Goal: Information Seeking & Learning: Learn about a topic

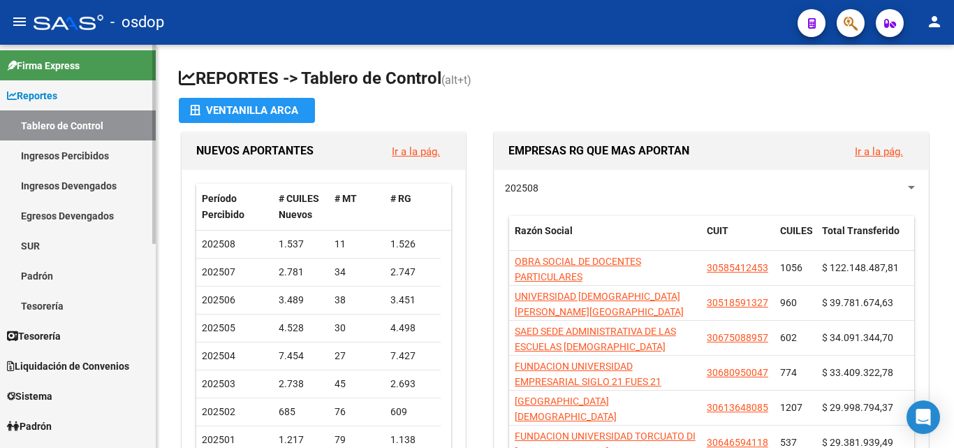
click at [64, 148] on link "Ingresos Percibidos" at bounding box center [78, 155] width 156 height 30
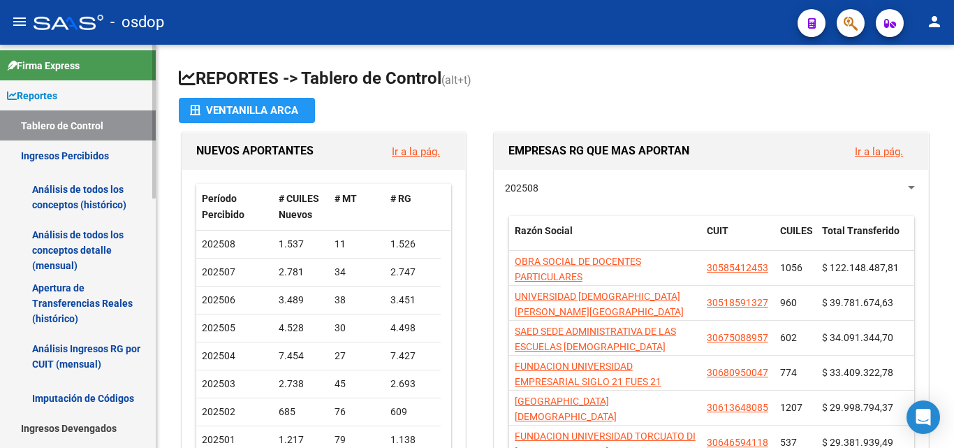
click at [80, 200] on link "Análisis de todos los conceptos (histórico)" at bounding box center [78, 196] width 156 height 53
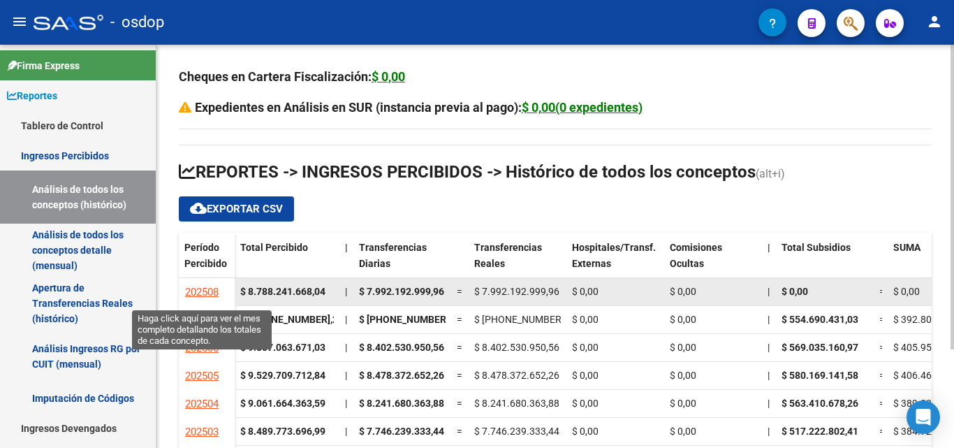
click at [209, 291] on span "202508" at bounding box center [202, 292] width 34 height 13
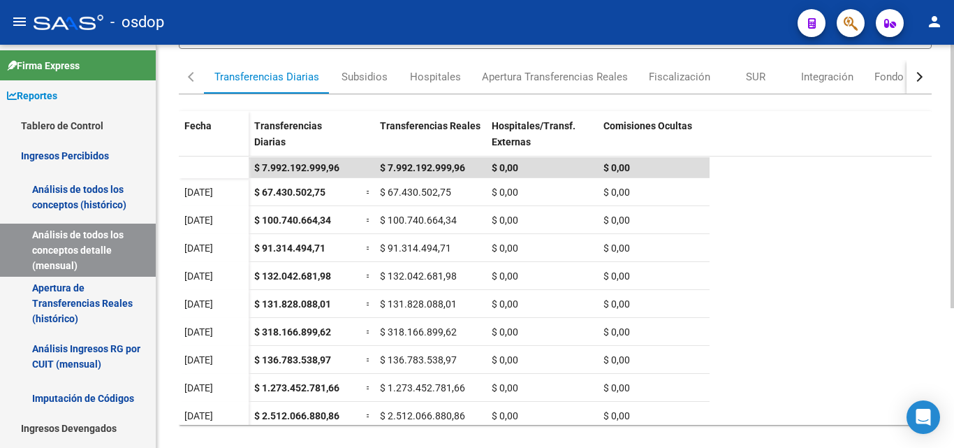
scroll to position [214, 0]
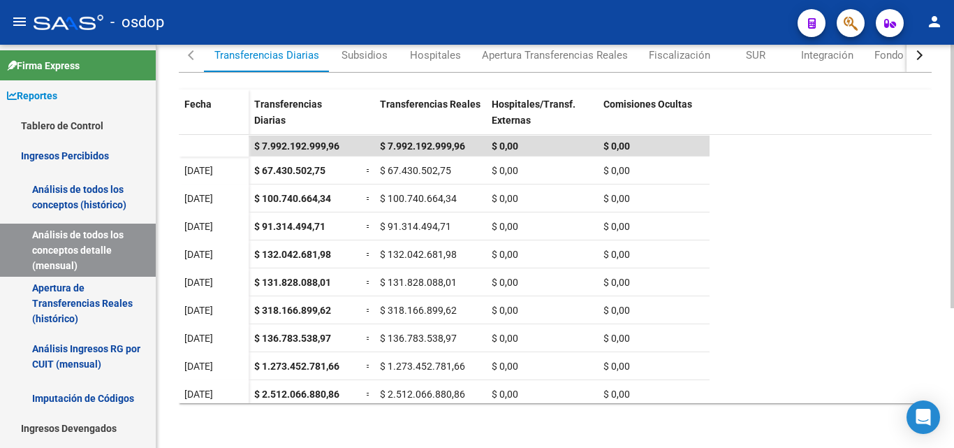
click at [953, 256] on div at bounding box center [951, 315] width 3 height 263
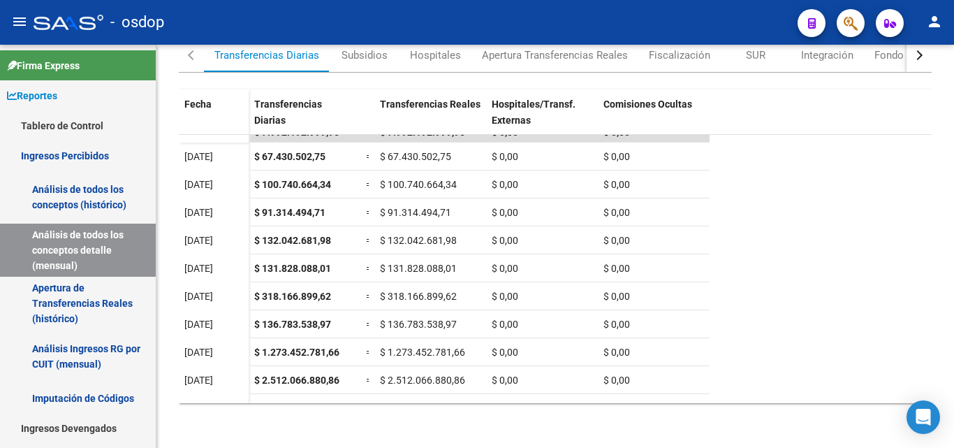
scroll to position [0, 0]
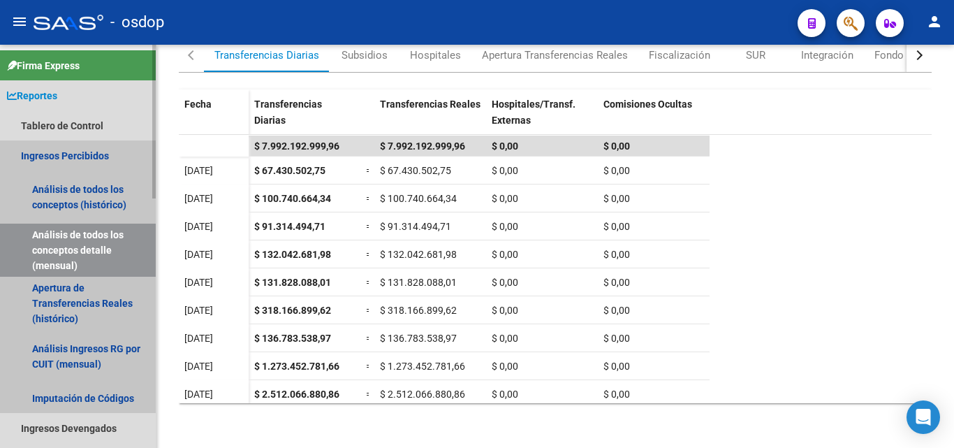
click at [84, 154] on link "Ingresos Percibidos" at bounding box center [78, 155] width 156 height 30
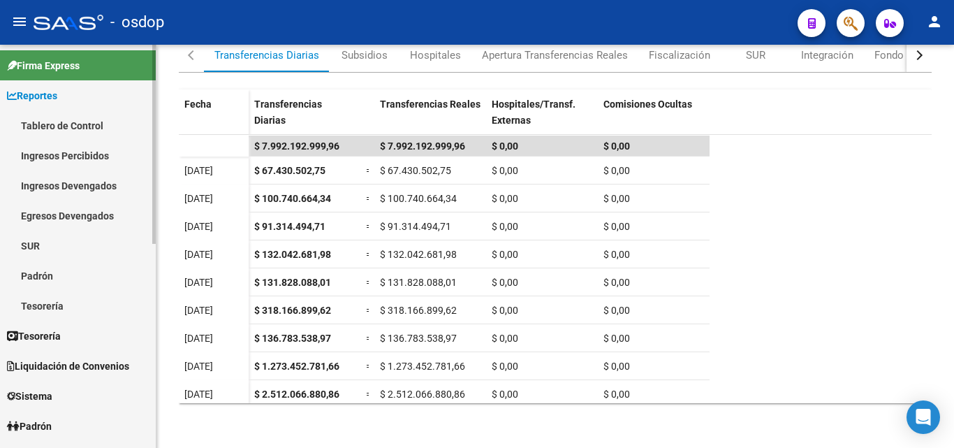
click at [91, 150] on link "Ingresos Percibidos" at bounding box center [78, 155] width 156 height 30
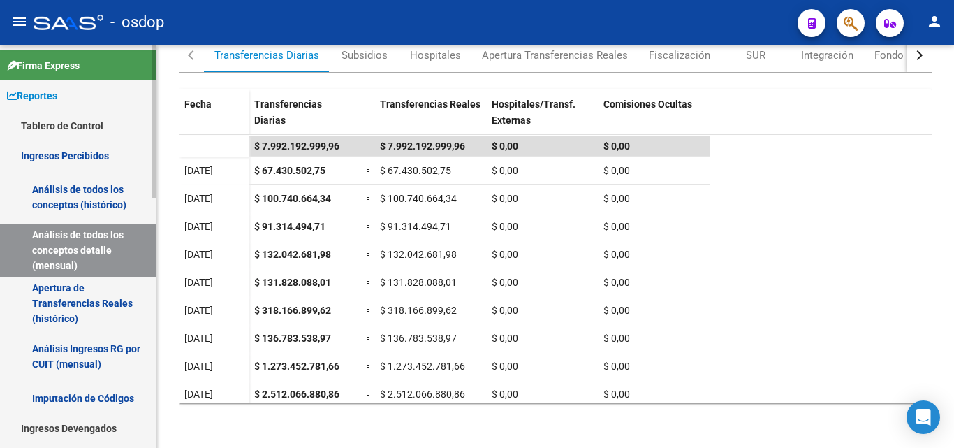
click at [93, 188] on link "Análisis de todos los conceptos (histórico)" at bounding box center [78, 196] width 156 height 53
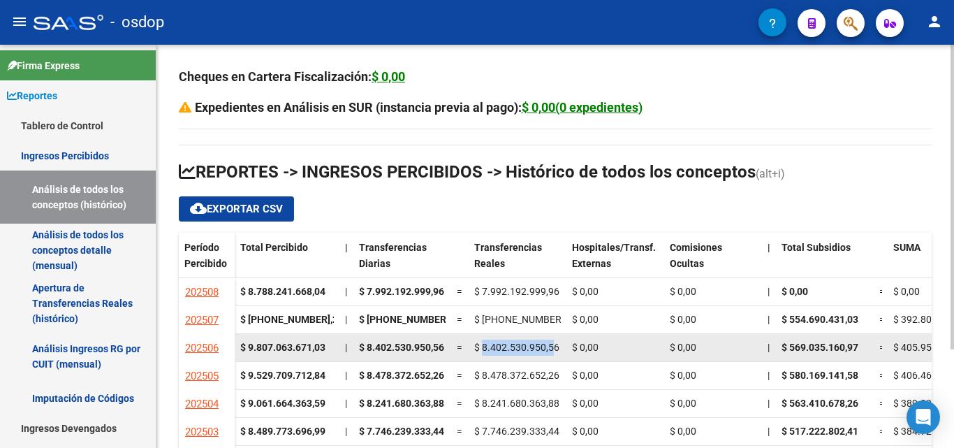
drag, startPoint x: 482, startPoint y: 347, endPoint x: 554, endPoint y: 345, distance: 71.2
click at [554, 345] on span "$ 8.402.530.950,56" at bounding box center [516, 346] width 85 height 11
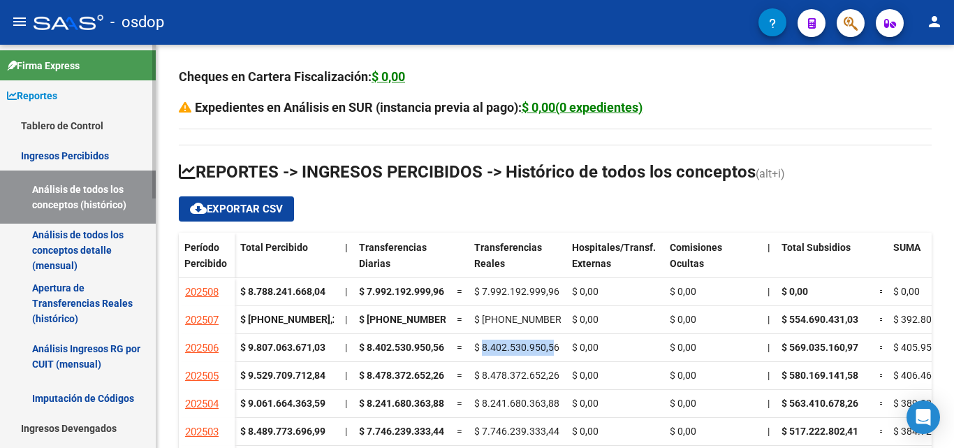
click at [66, 293] on link "Apertura de Transferencias Reales (histórico)" at bounding box center [78, 302] width 156 height 53
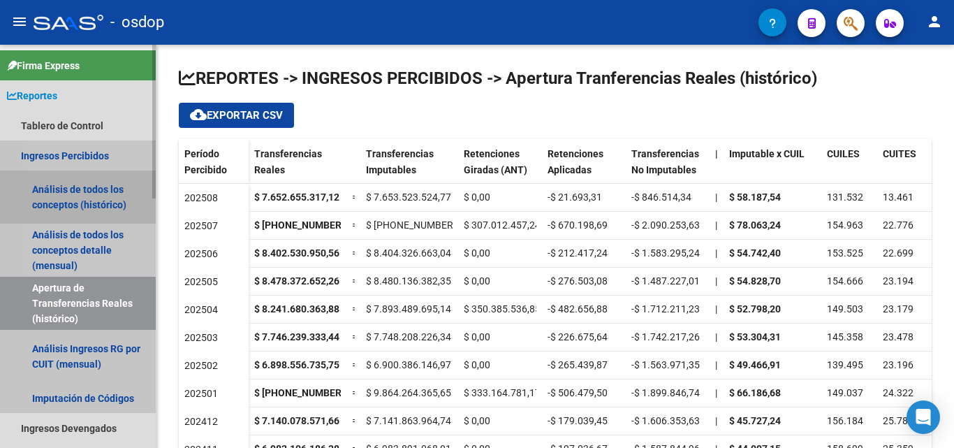
click at [99, 182] on link "Análisis de todos los conceptos (histórico)" at bounding box center [78, 196] width 156 height 53
